Goal: Transaction & Acquisition: Purchase product/service

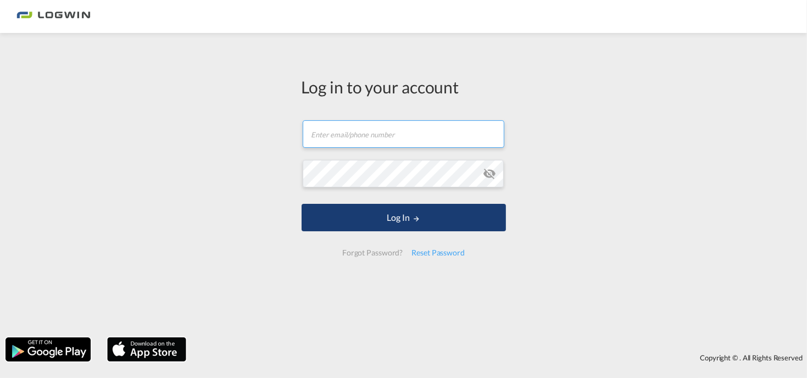
type input "joshua.carter@logwin-logistics.com"
click at [313, 225] on button "Log In" at bounding box center [404, 217] width 204 height 27
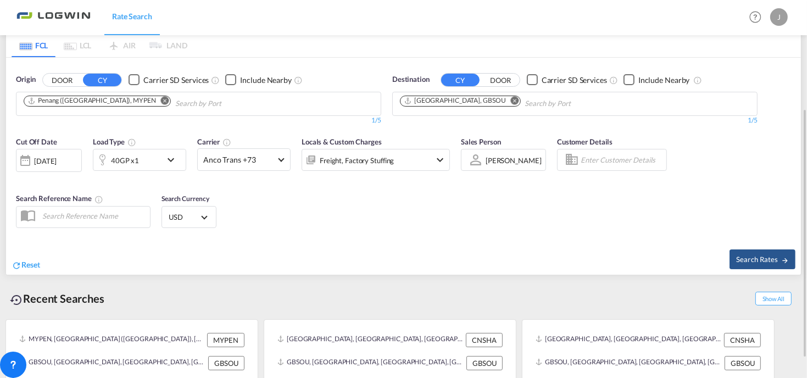
scroll to position [193, 0]
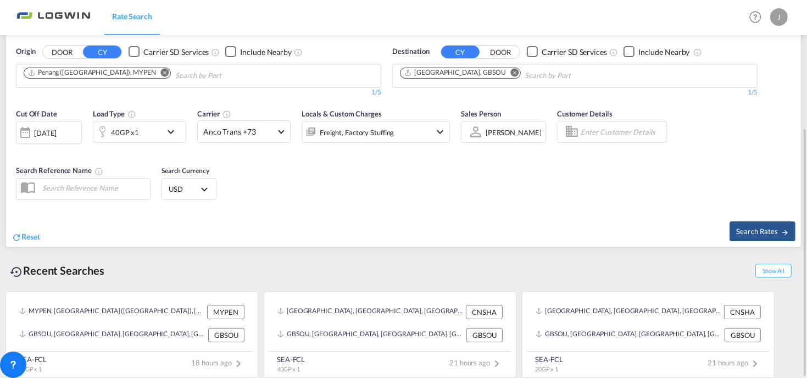
click at [154, 73] on button "Remove" at bounding box center [162, 73] width 16 height 11
click at [61, 73] on body "Rate Search Rate Search Help Resources Product Release J My Profile Logout FCL …" at bounding box center [403, 189] width 807 height 378
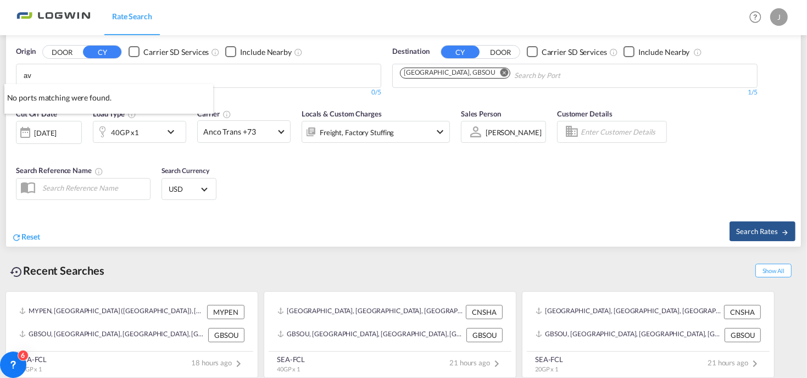
type input "a"
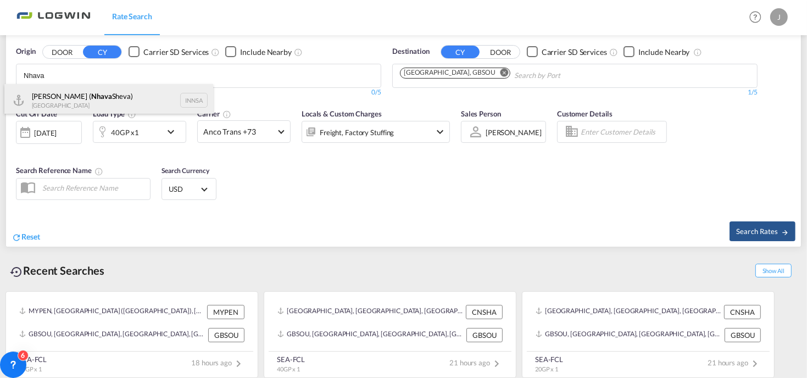
type input "Nhava"
click at [66, 101] on div "Jawaharlal Nehru ( Nhava Sheva) India INNSA" at bounding box center [108, 100] width 209 height 33
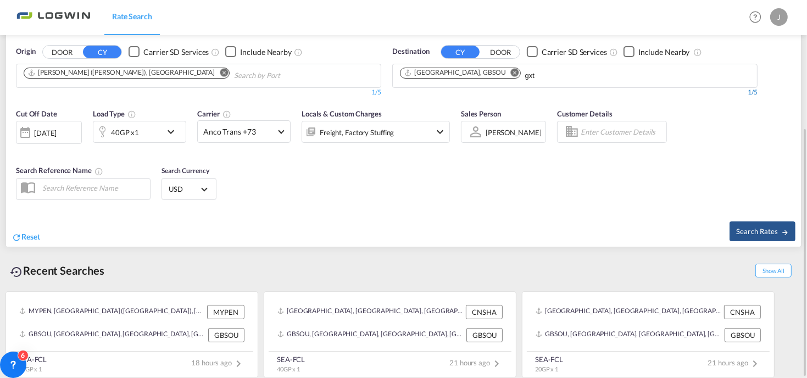
drag, startPoint x: 505, startPoint y: 78, endPoint x: 457, endPoint y: 87, distance: 48.6
drag, startPoint x: 510, startPoint y: 74, endPoint x: 475, endPoint y: 79, distance: 36.0
click at [475, 79] on md-chips-wrap "Southampton, GBSOU gxt" at bounding box center [516, 74] width 236 height 20
click at [527, 76] on input "gxt" at bounding box center [577, 76] width 104 height 18
drag, startPoint x: 505, startPoint y: 76, endPoint x: 491, endPoint y: 80, distance: 14.9
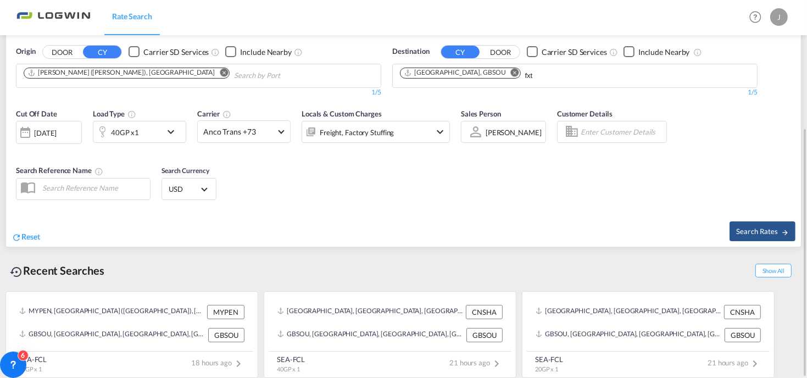
click at [533, 79] on input "fxt" at bounding box center [577, 76] width 104 height 18
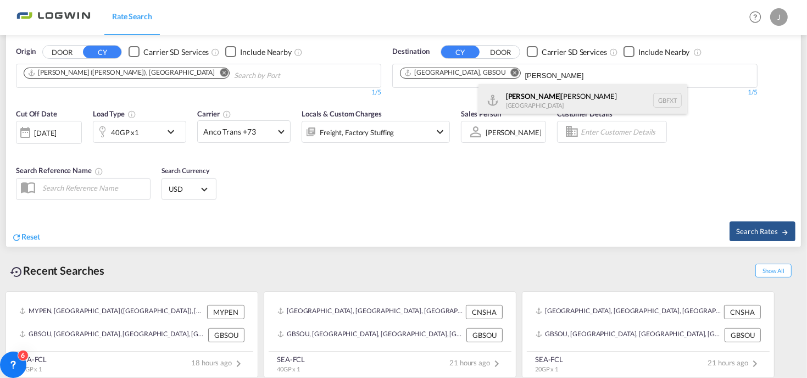
type input "Felix"
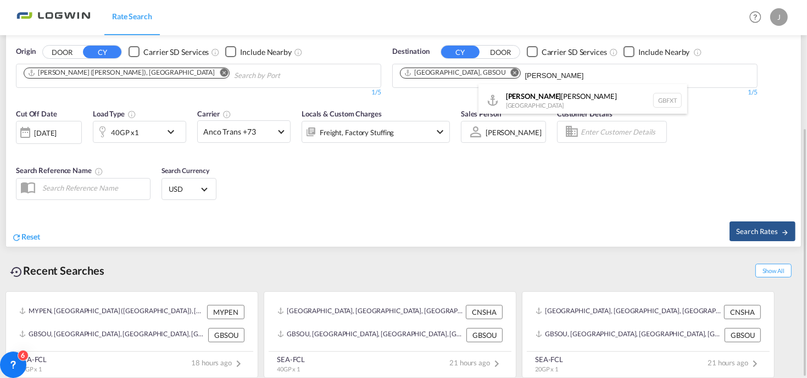
click at [520, 95] on div "Felix stowe United Kingdom GBFXT" at bounding box center [582, 100] width 209 height 33
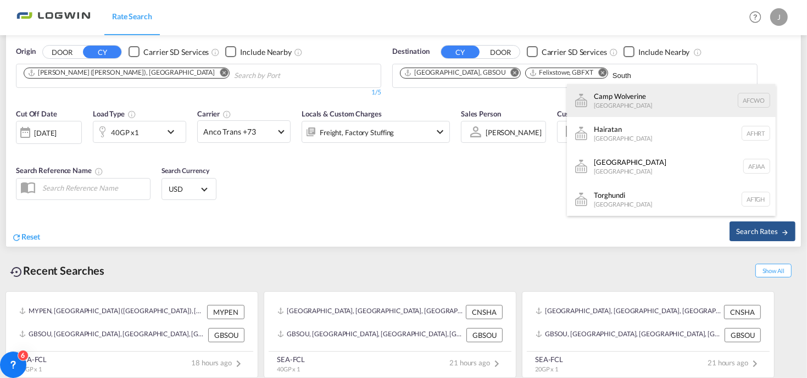
type input "South"
click at [593, 106] on div "Camp Wolverine Afghanistan AFCWO" at bounding box center [671, 100] width 209 height 33
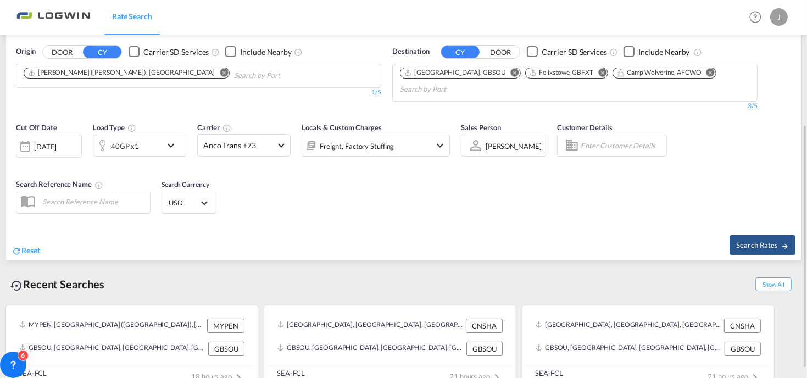
click at [706, 74] on md-icon "Remove" at bounding box center [710, 72] width 8 height 8
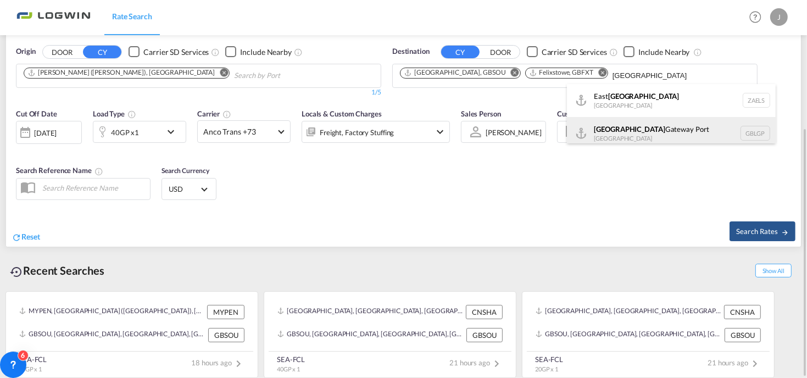
type input "London"
click at [618, 126] on div "London Gateway Port United Kingdom GBLGP" at bounding box center [671, 133] width 209 height 33
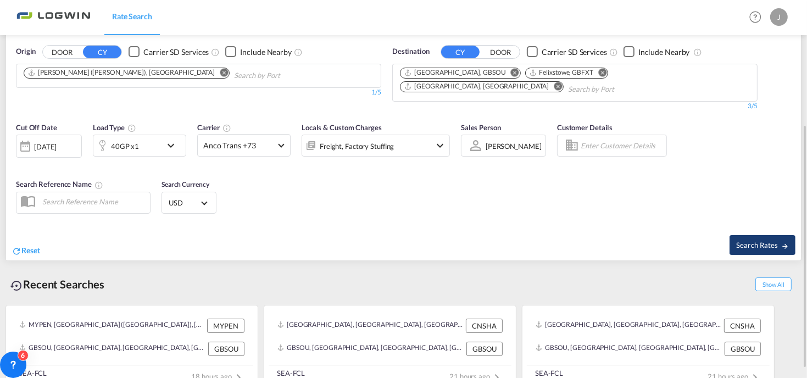
click at [748, 242] on span "Search Rates" at bounding box center [762, 245] width 53 height 9
type input "INNSA to GBSOU,GBFXT,GBLGP / 20 Aug 2025"
